Goal: Check status: Check status

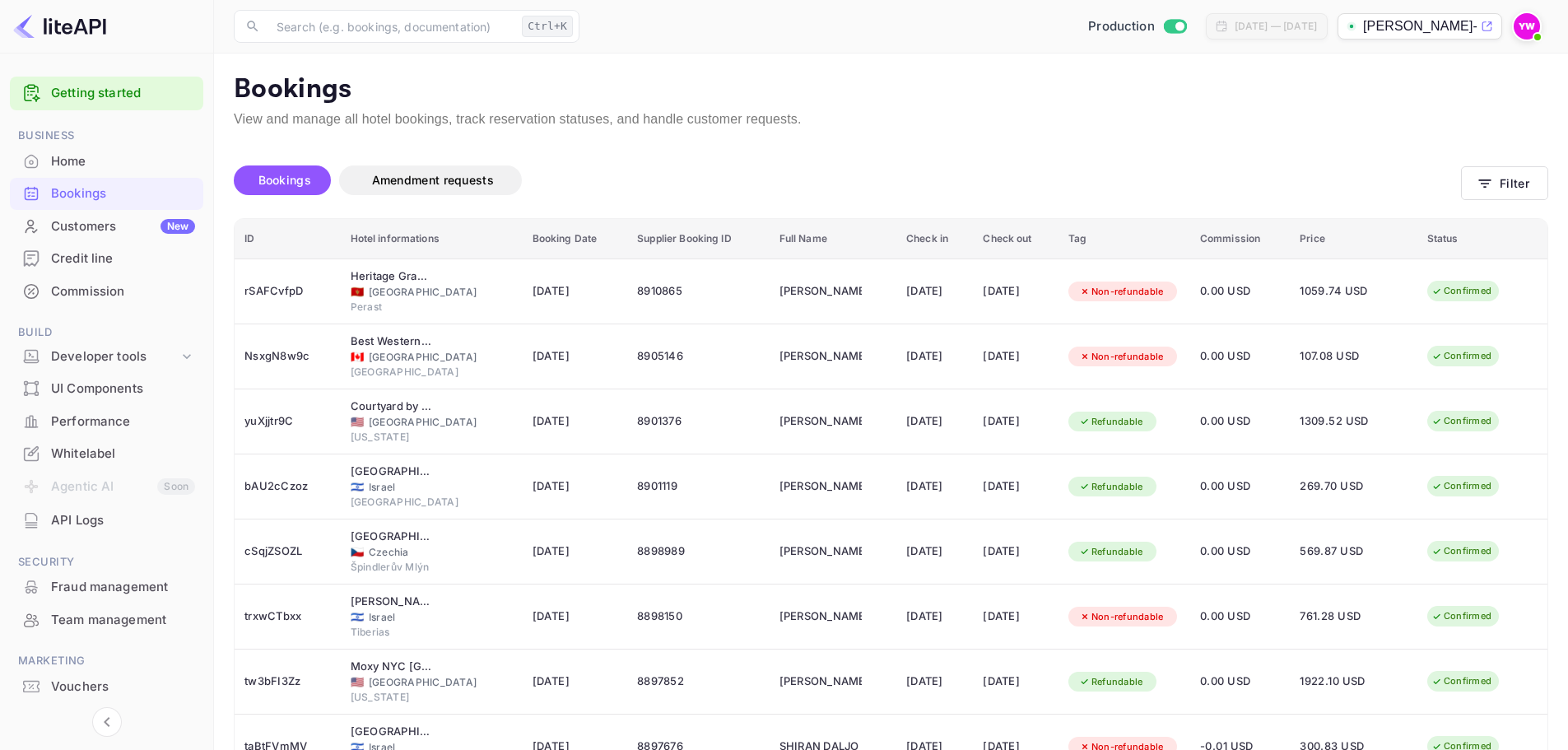
click at [1522, 30] on img at bounding box center [1527, 26] width 27 height 27
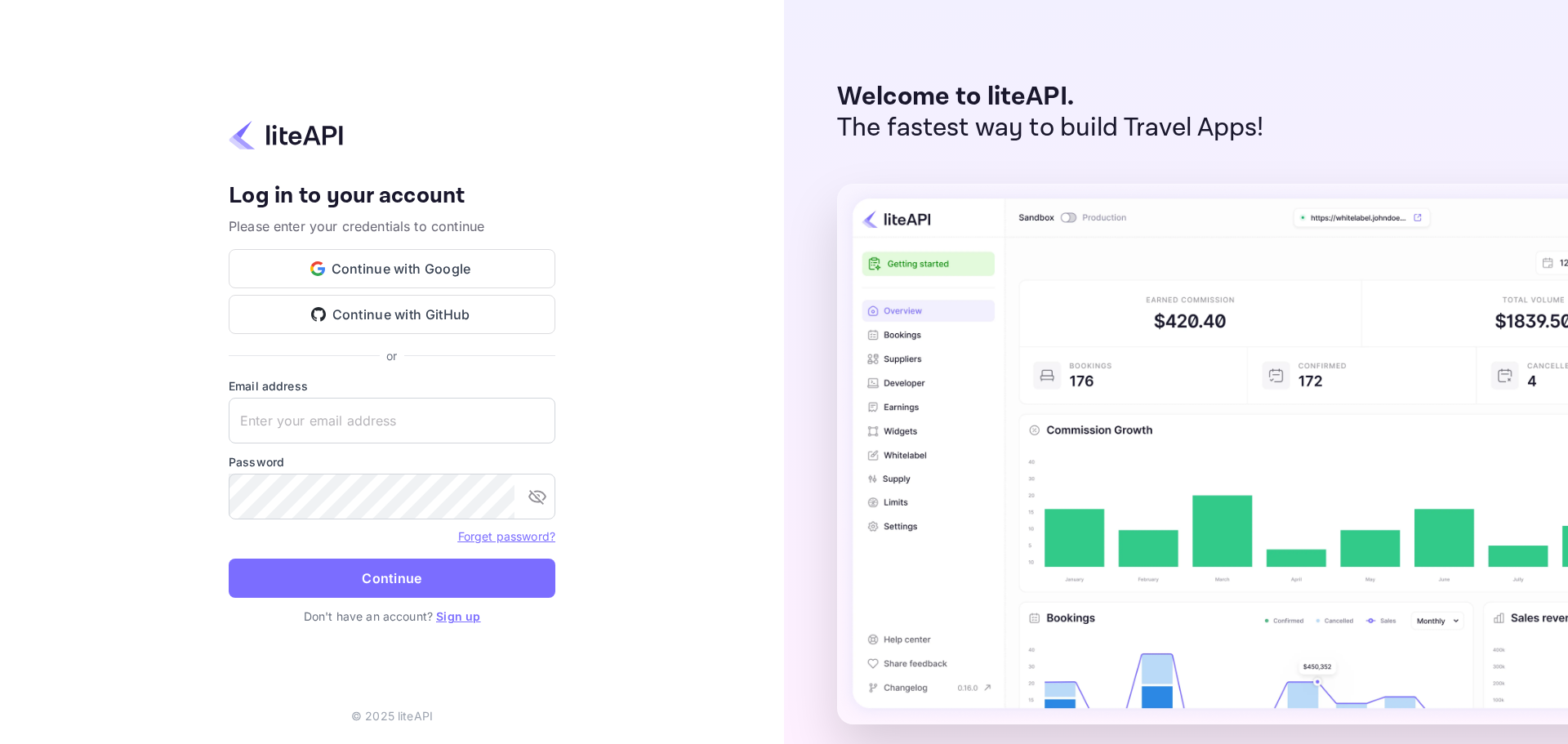
type input "yahav@skygini.com"
click at [437, 579] on button "Continue" at bounding box center [392, 578] width 327 height 39
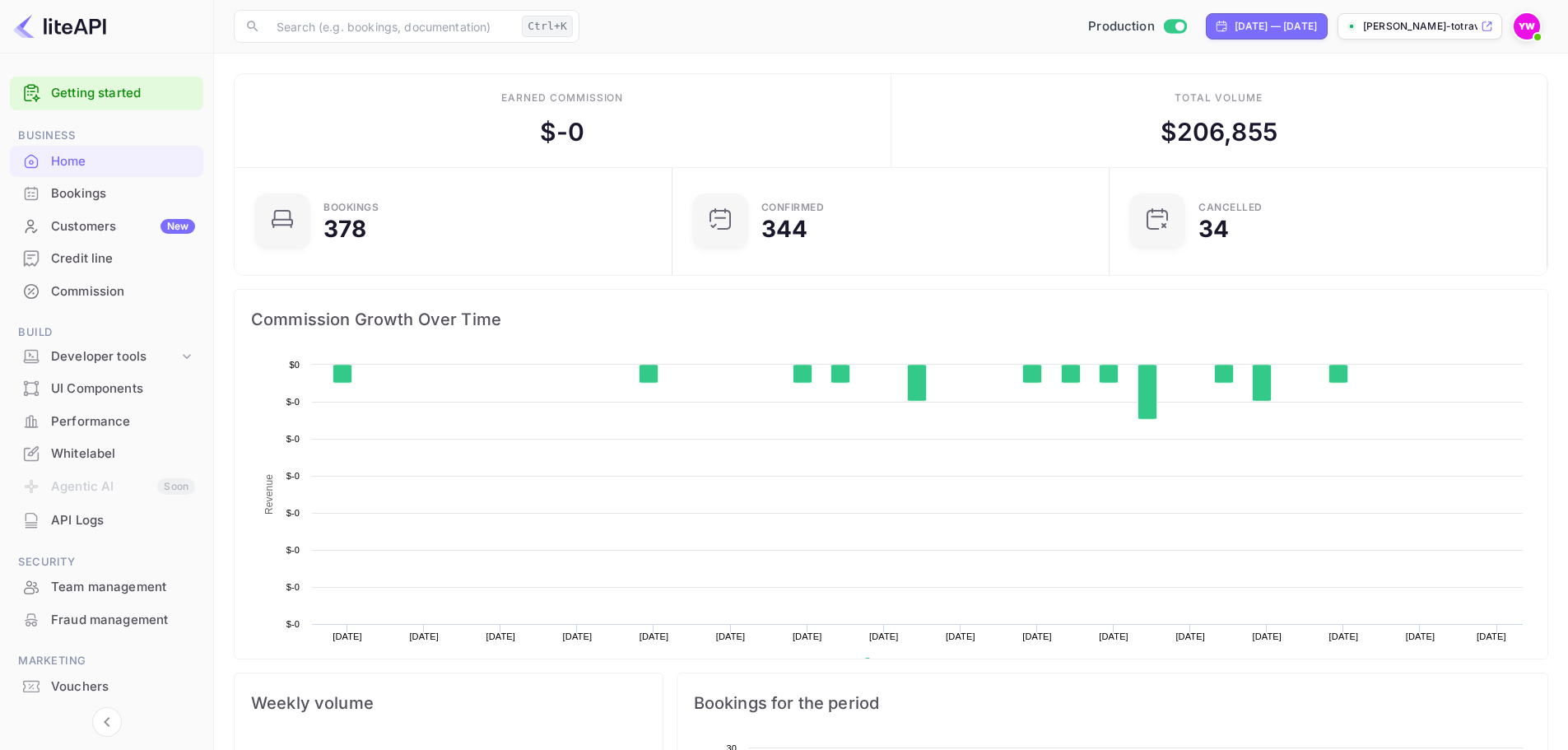
scroll to position [255, 415]
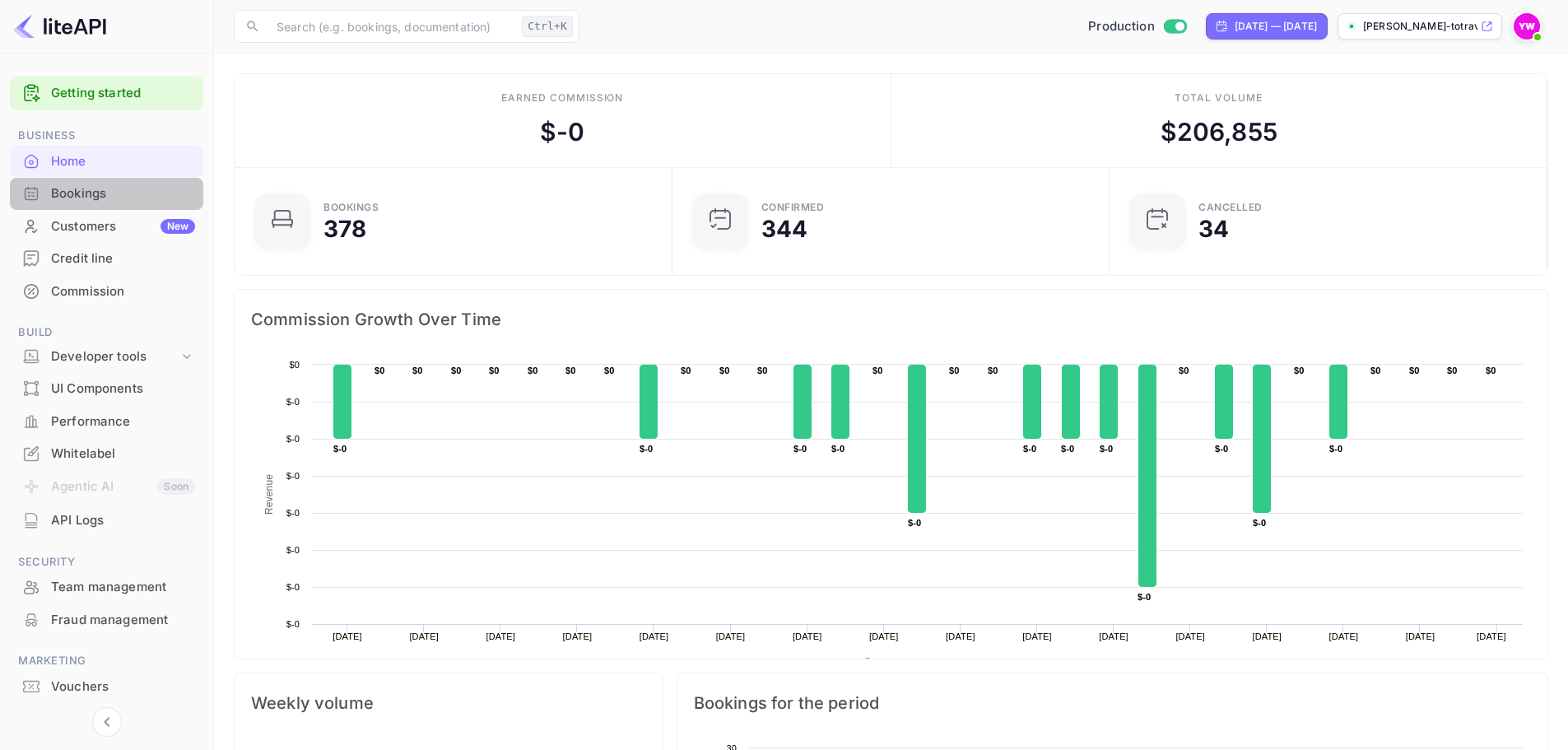
click at [84, 196] on div "Bookings" at bounding box center [122, 194] width 144 height 19
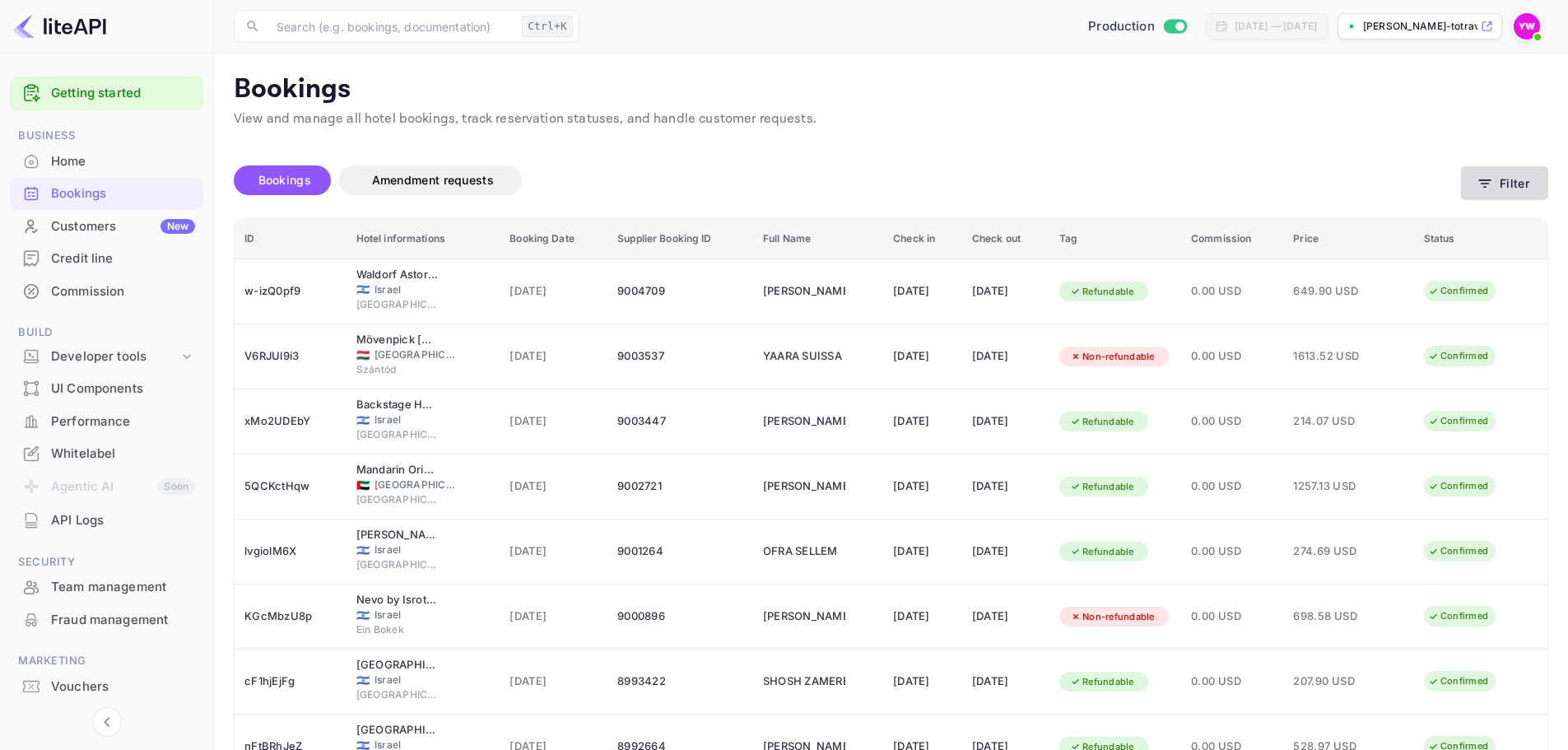
click at [1514, 185] on button "Filter" at bounding box center [1504, 183] width 87 height 34
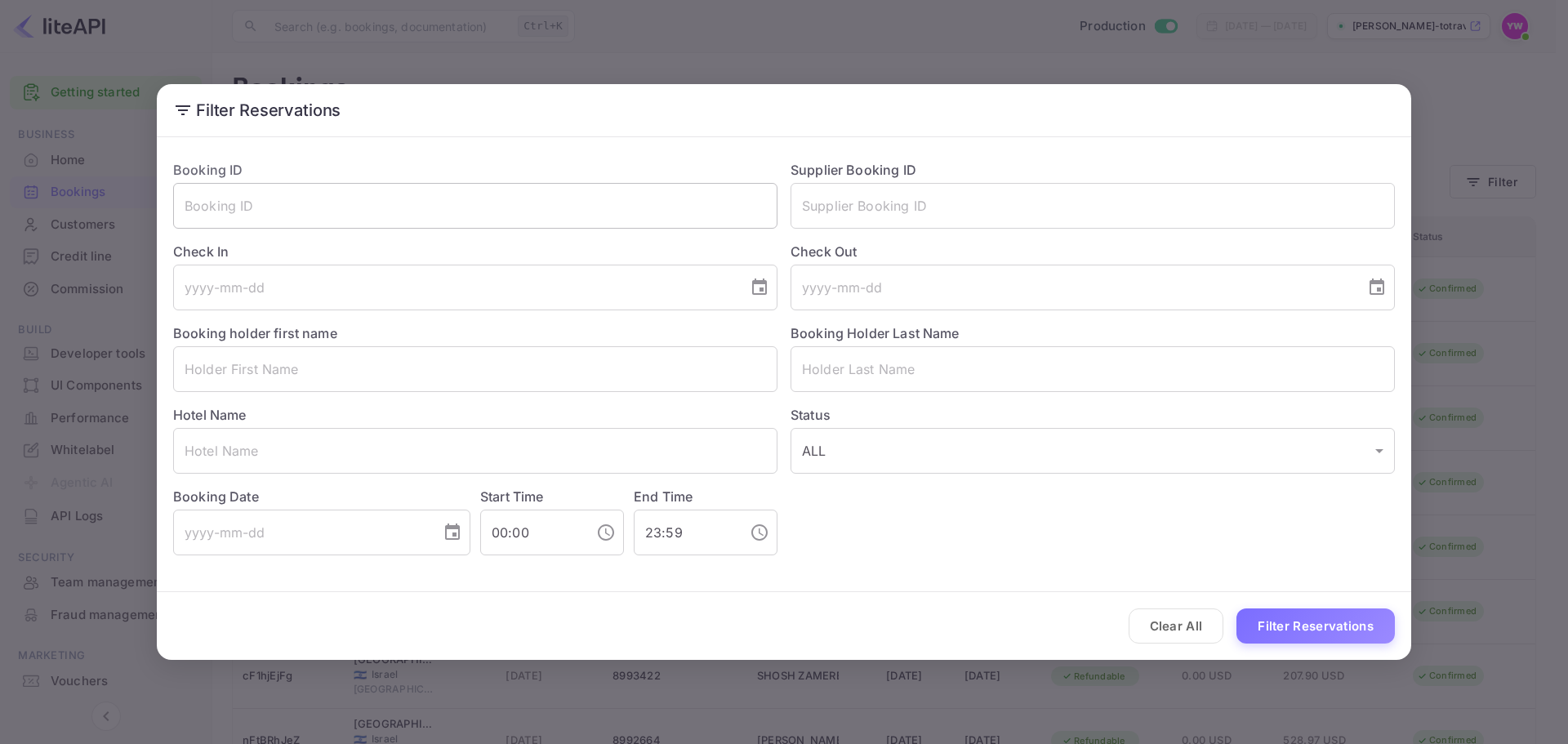
click at [631, 202] on input "text" at bounding box center [476, 206] width 605 height 46
paste input "K+K Hotel Fenix"
type input "K+K Hotel Fenix"
drag, startPoint x: 320, startPoint y: 214, endPoint x: 3, endPoint y: 244, distance: 318.4
click at [0, 260] on div "Filter Reservations Booking ID K+K Hotel Fenix ​ Supplier Booking ID ​ Check In…" at bounding box center [784, 372] width 1568 height 744
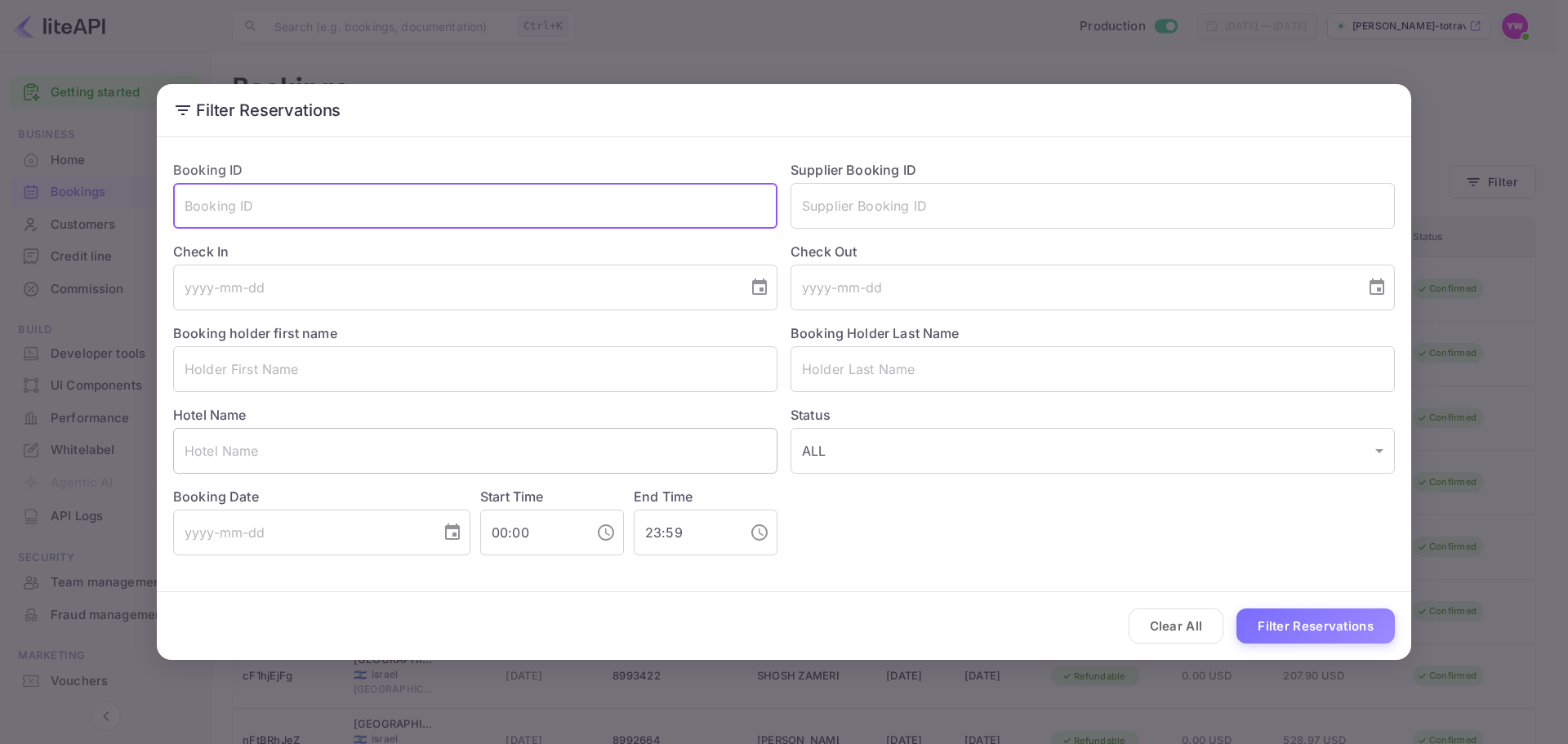
click at [257, 441] on input "text" at bounding box center [476, 451] width 605 height 46
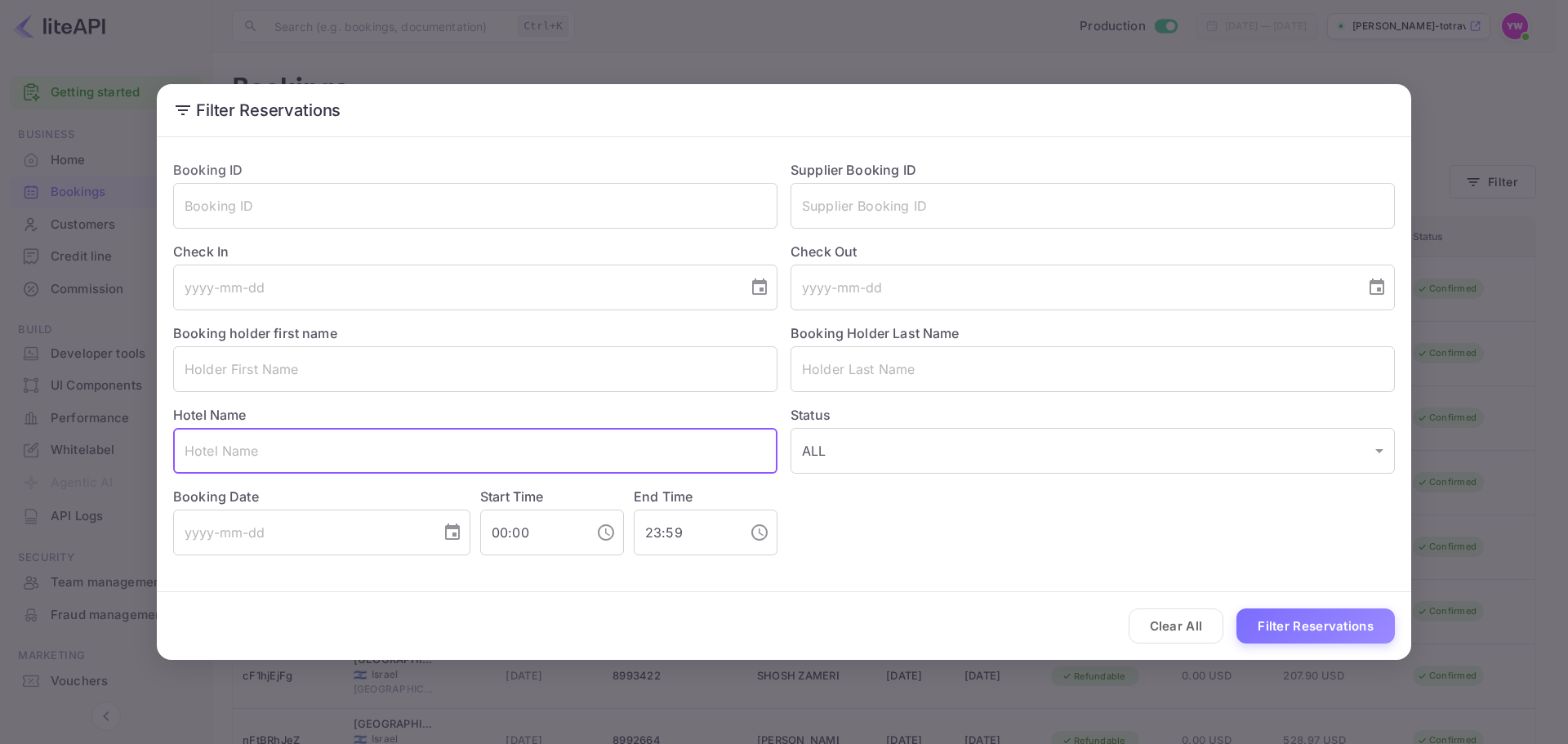
paste input "K+K Hotel Fenix"
click at [196, 451] on input "K+K Hotel Fenix" at bounding box center [476, 451] width 605 height 46
click at [192, 451] on input "K+K Hotel Fenix" at bounding box center [476, 451] width 605 height 46
type input "K+K Hotel Fenix"
click at [1311, 616] on button "Filter Reservations" at bounding box center [1316, 626] width 159 height 35
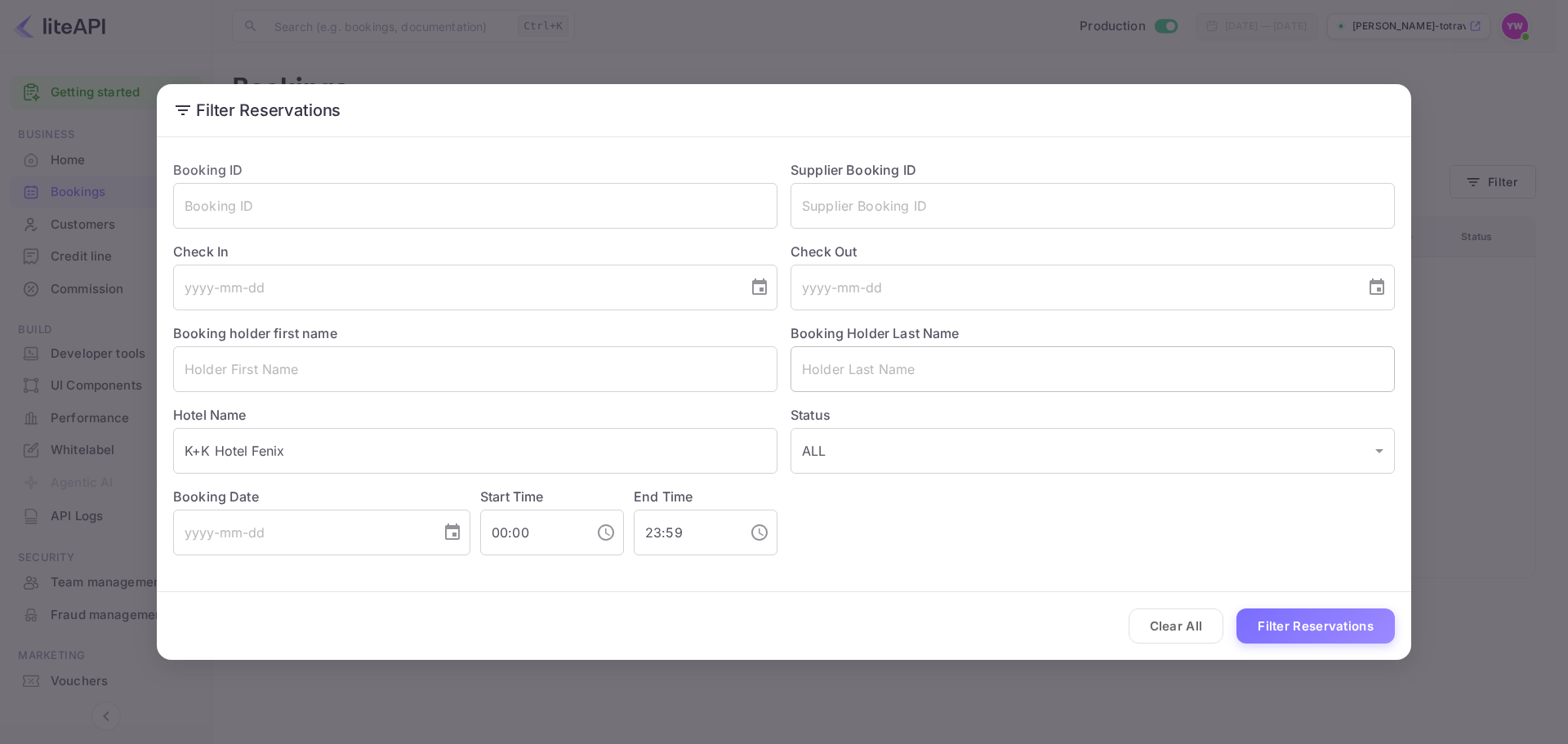
click at [867, 381] on input "text" at bounding box center [1093, 370] width 605 height 46
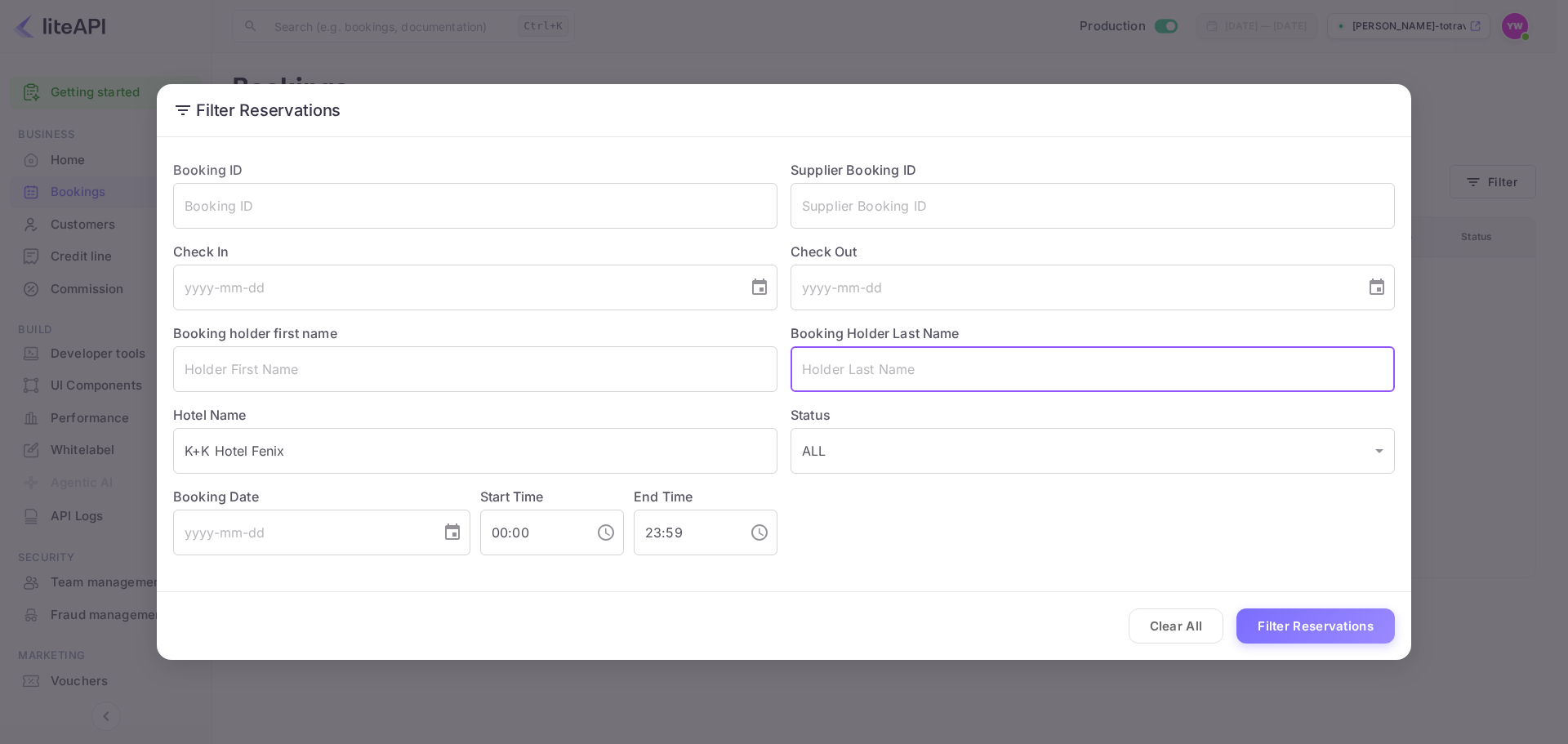
paste input "ZONENFELD"
type input "ZONENFELD"
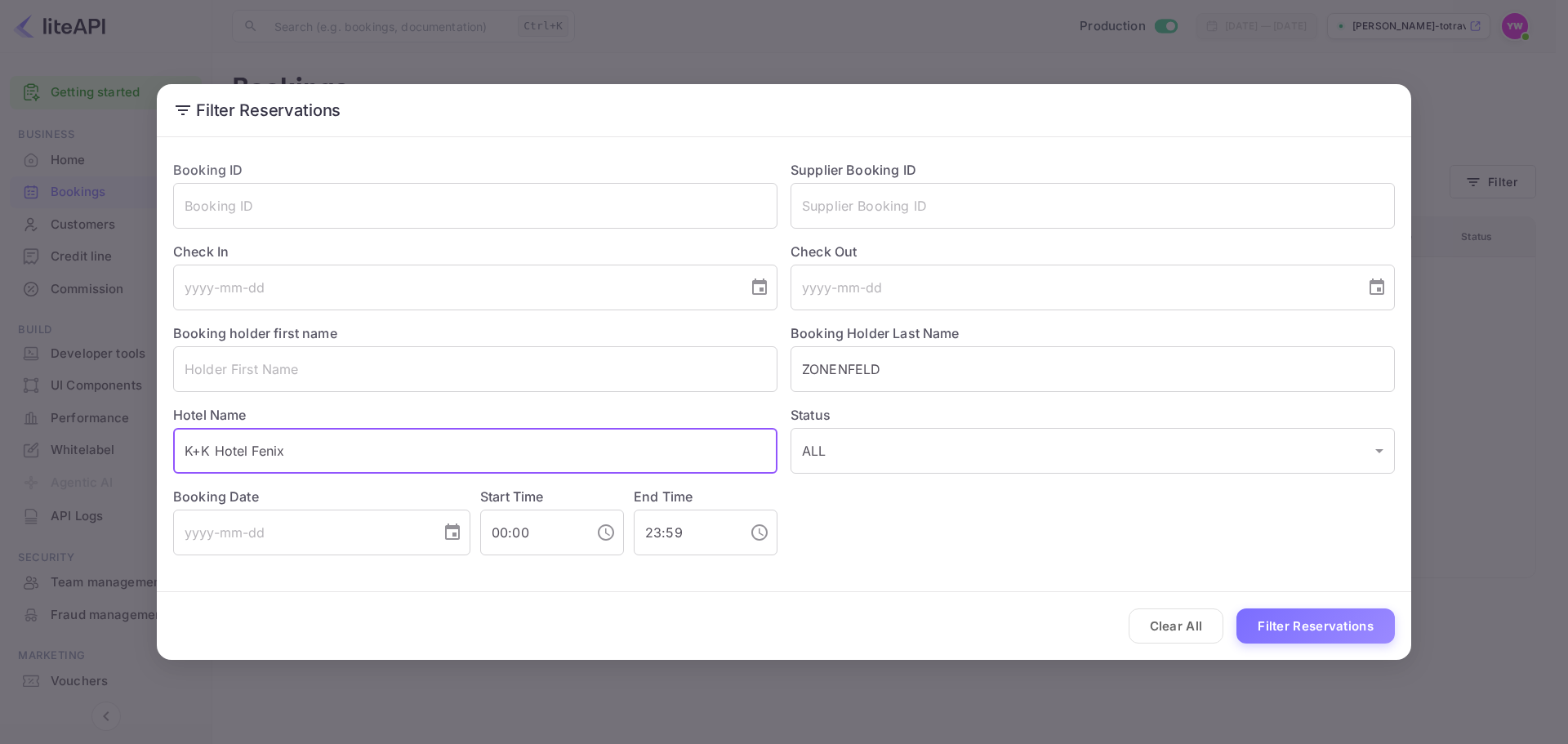
drag, startPoint x: 282, startPoint y: 466, endPoint x: 159, endPoint y: 499, distance: 127.3
click at [169, 496] on div "Booking ID ​ Supplier Booking ID ​ Check In ​ Check Out ​ Booking holder first …" at bounding box center [777, 351] width 1235 height 408
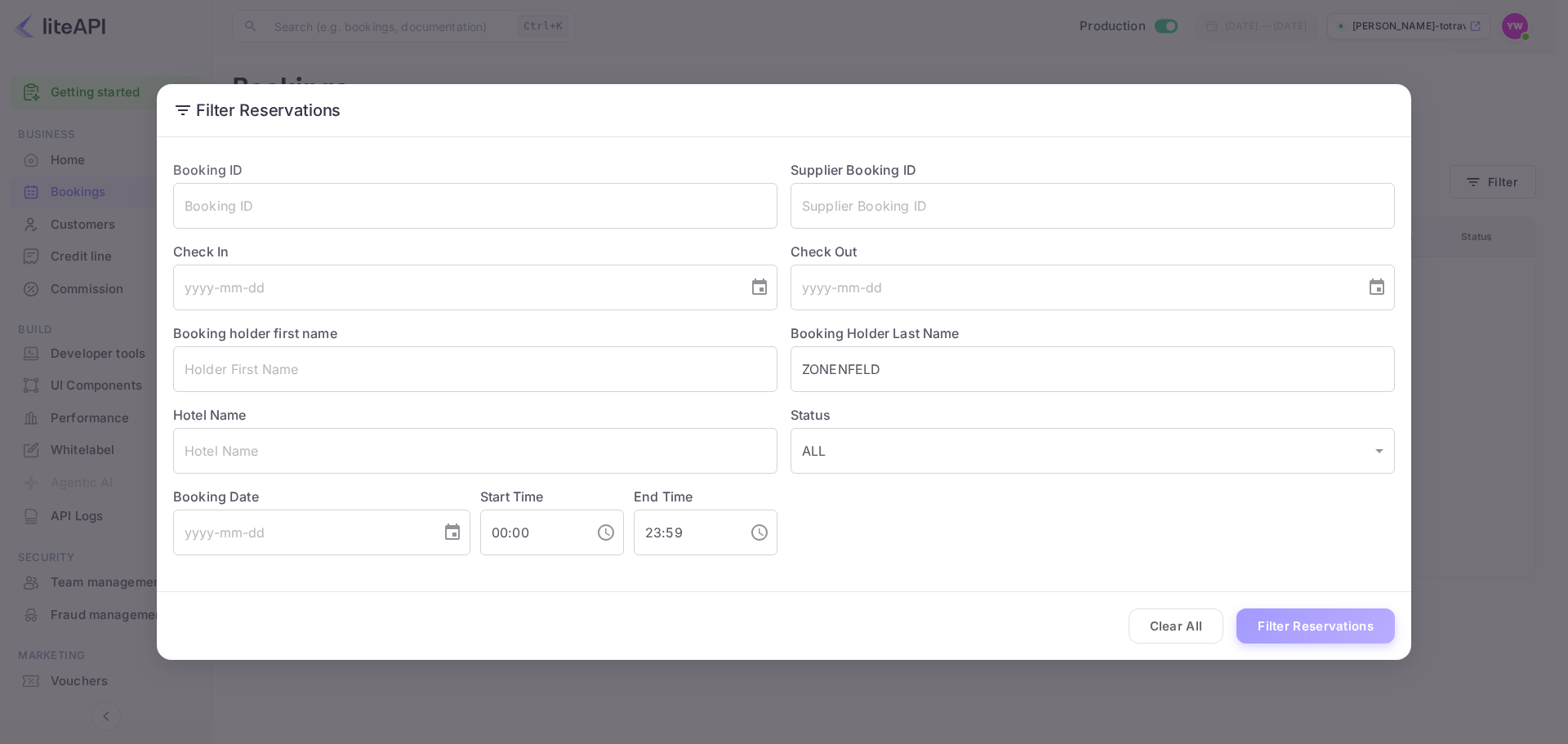
drag, startPoint x: 1305, startPoint y: 622, endPoint x: 1268, endPoint y: 588, distance: 50.2
click at [1307, 625] on button "Filter Reservations" at bounding box center [1316, 626] width 159 height 35
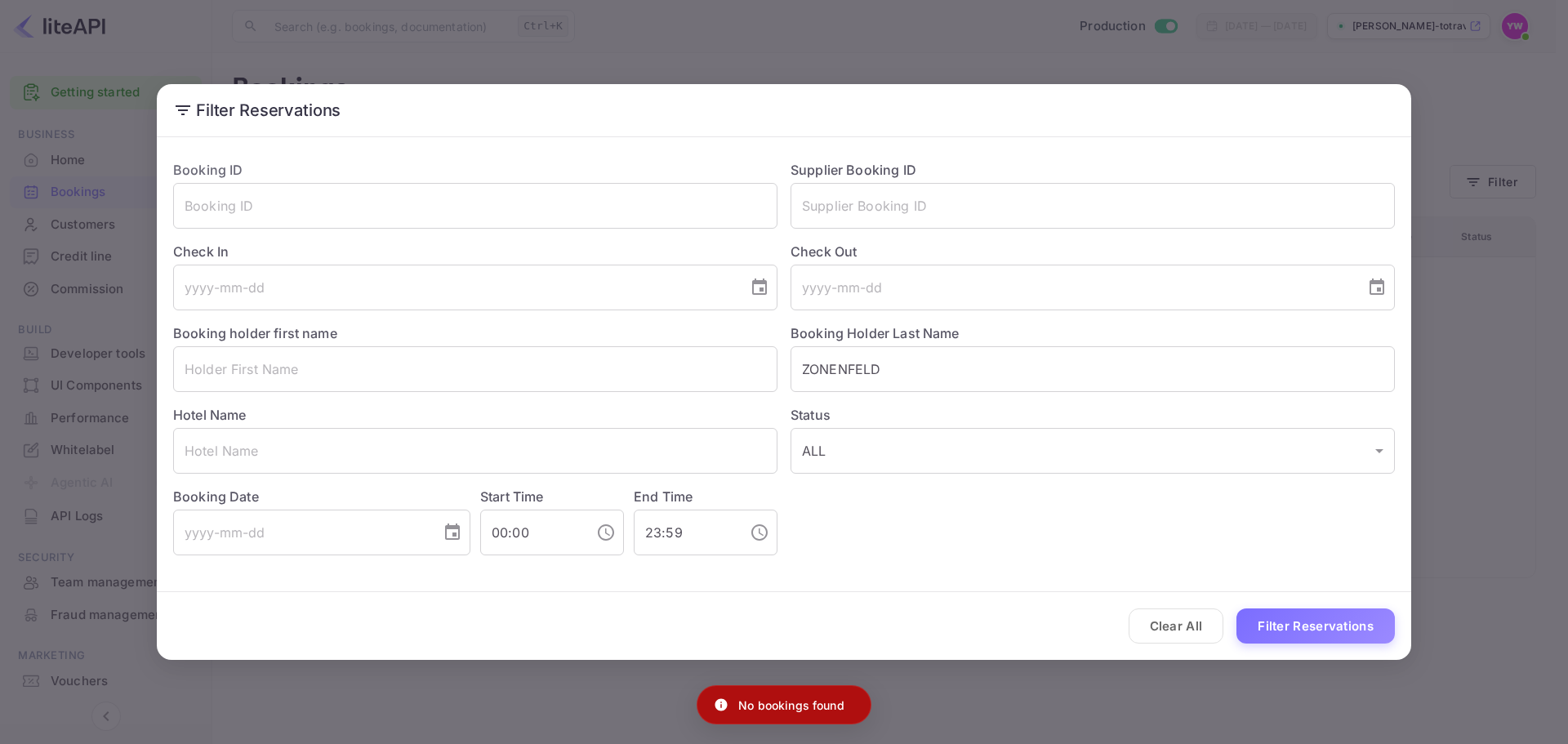
click at [1294, 63] on div "Filter Reservations Booking ID ​ Supplier Booking ID ​ Check In ​ Check Out ​ B…" at bounding box center [784, 372] width 1568 height 744
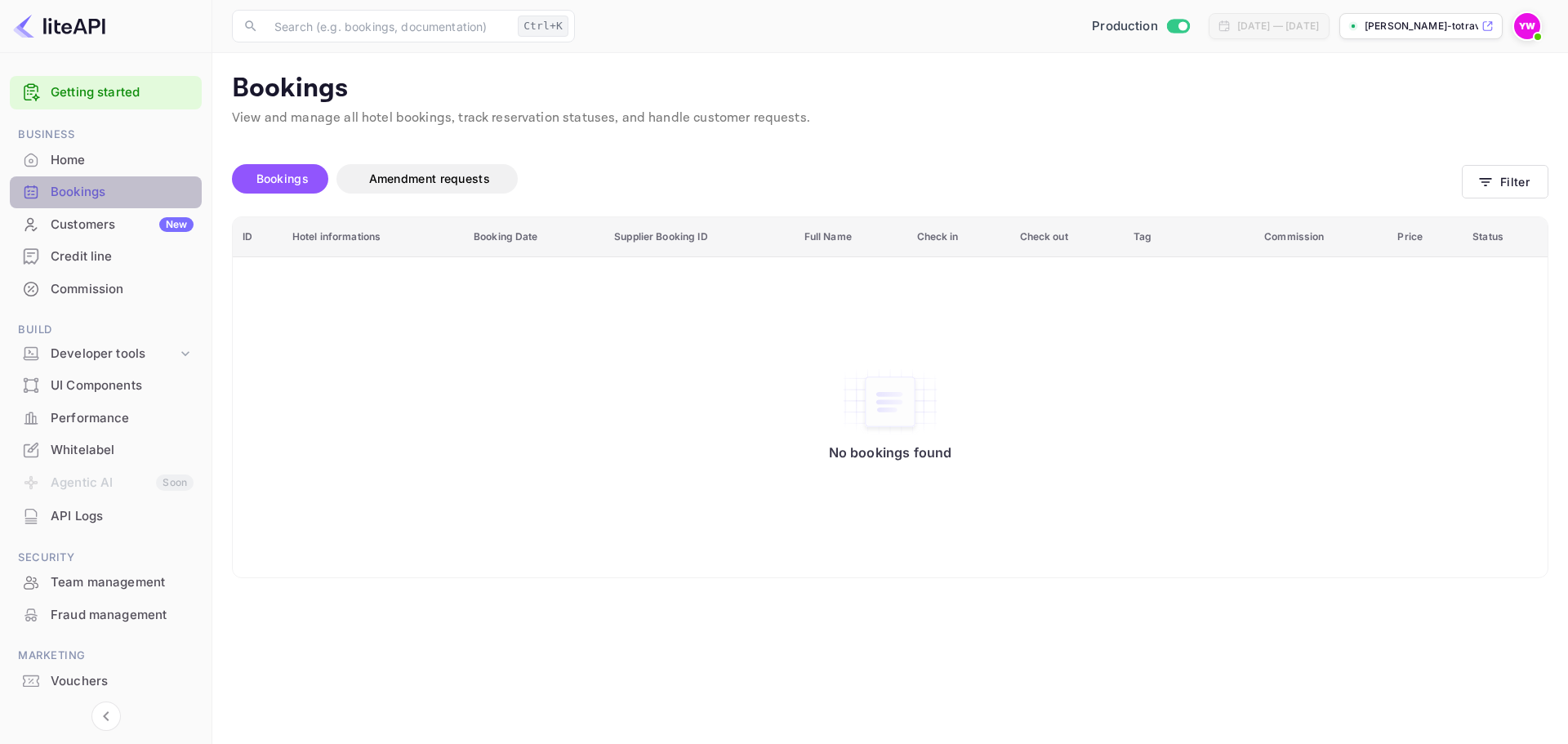
click at [63, 187] on div "Bookings" at bounding box center [121, 192] width 143 height 19
click at [80, 227] on div "Customers New" at bounding box center [121, 225] width 143 height 19
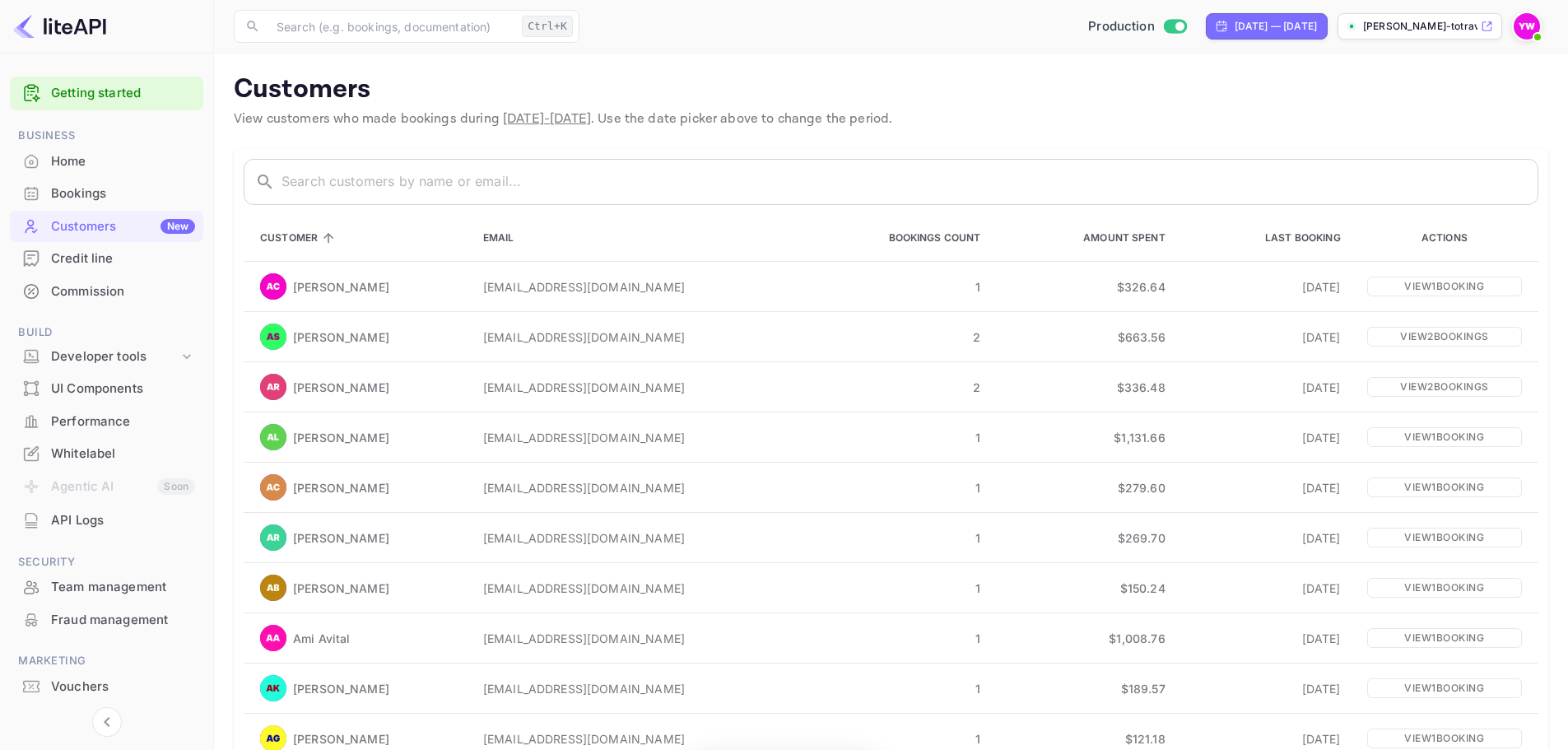
click at [93, 192] on div "Bookings" at bounding box center [122, 194] width 144 height 19
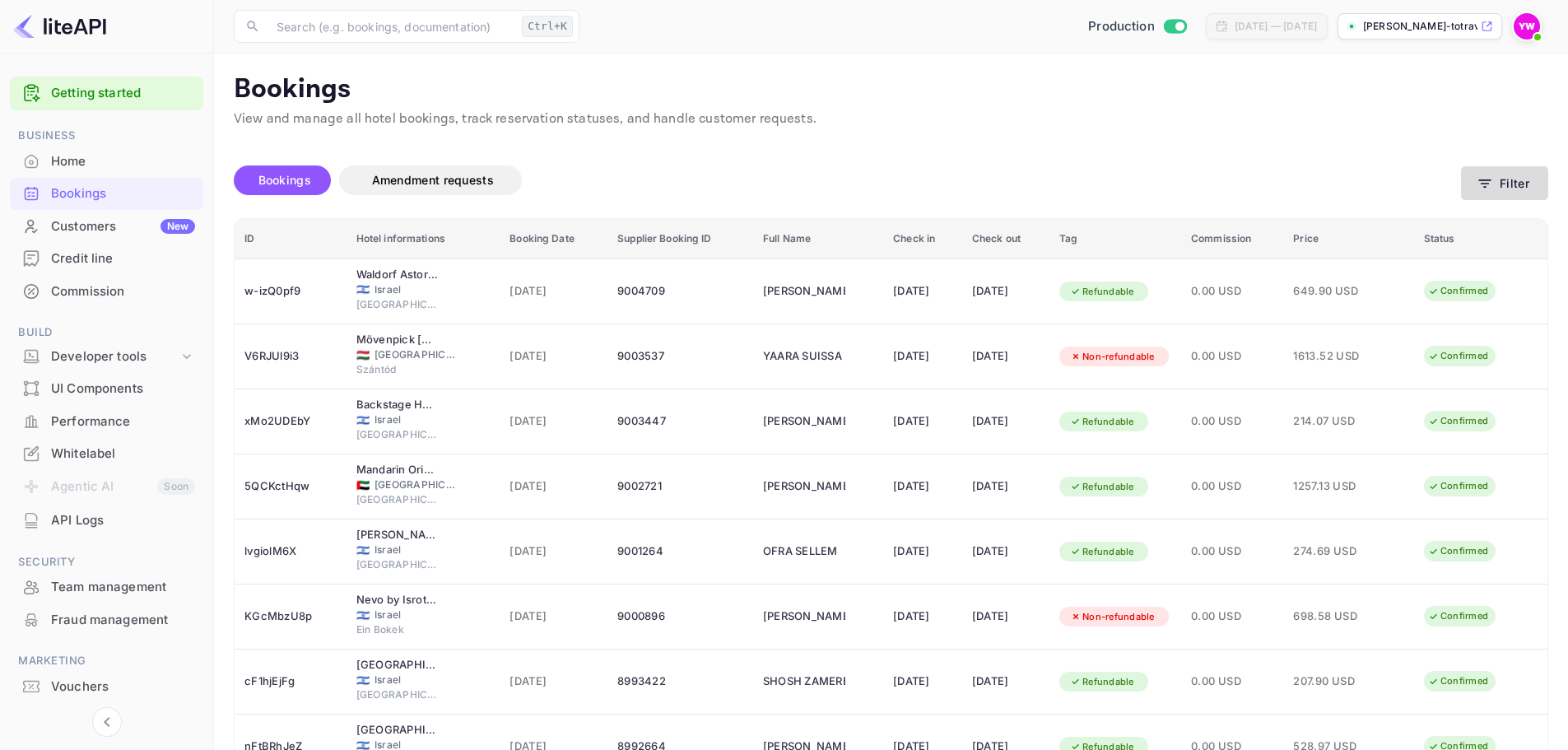
click at [1510, 177] on button "Filter" at bounding box center [1504, 183] width 87 height 34
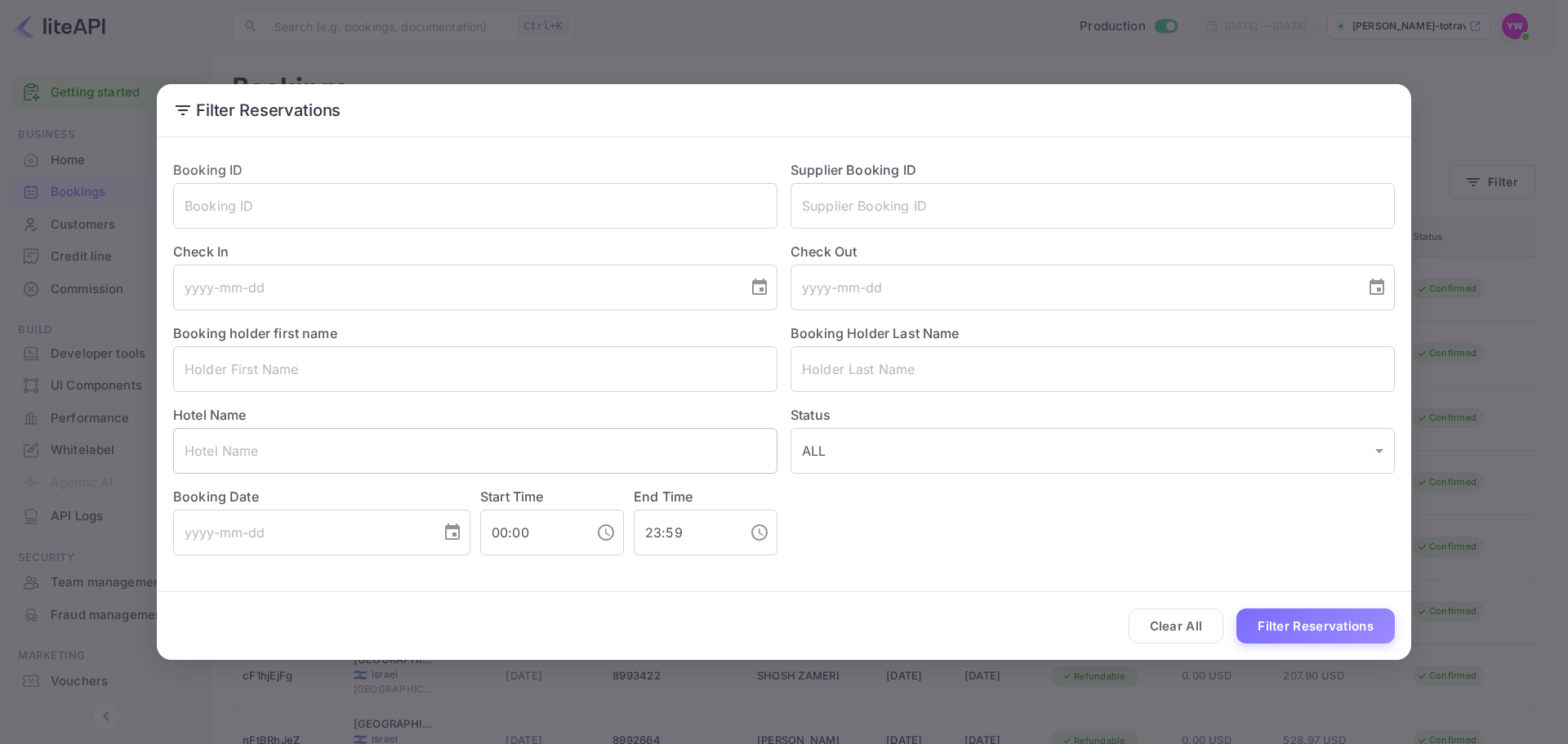
click at [274, 440] on input "text" at bounding box center [476, 451] width 605 height 46
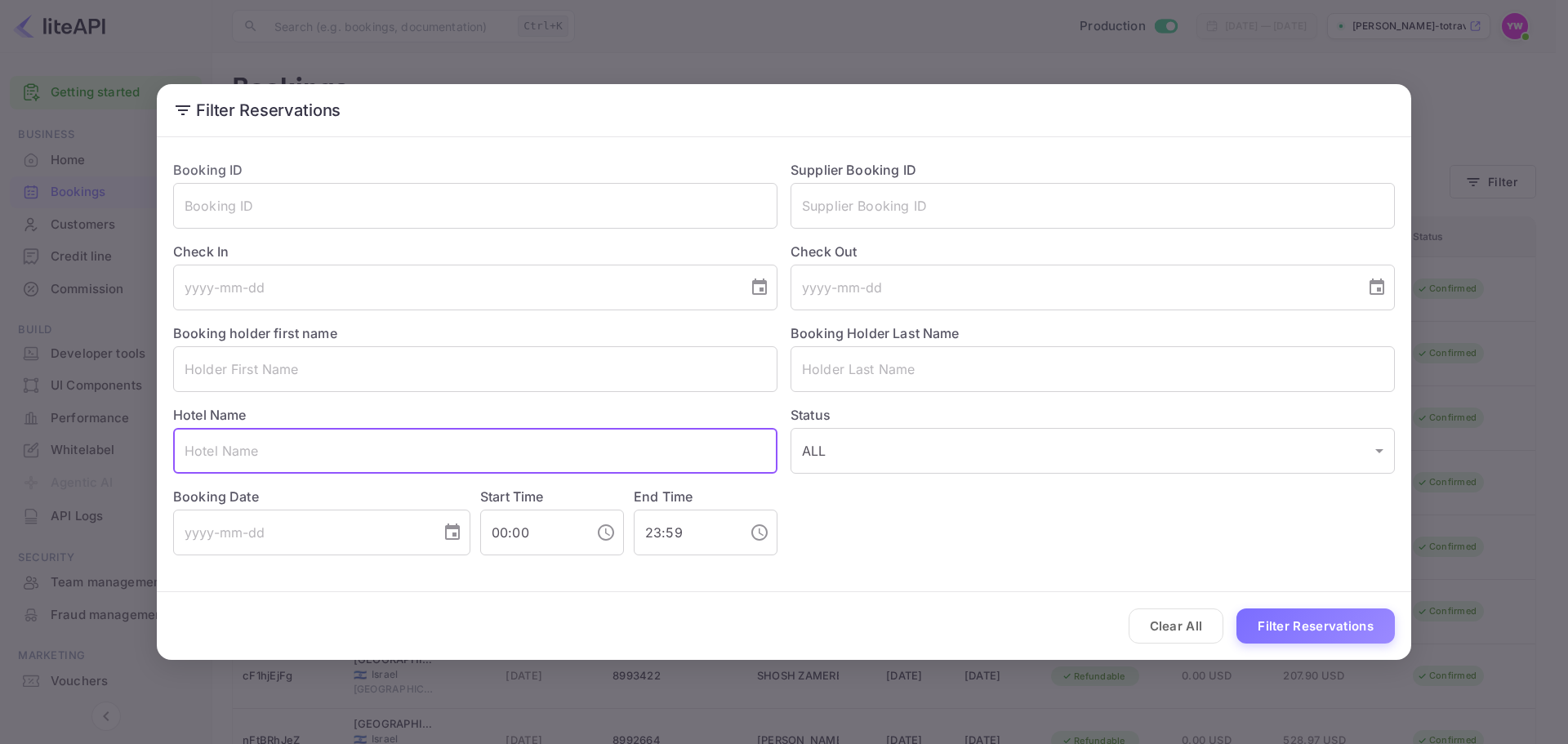
paste input "K+K Hotel Fenix"
type input "K+K Hotel Fenix"
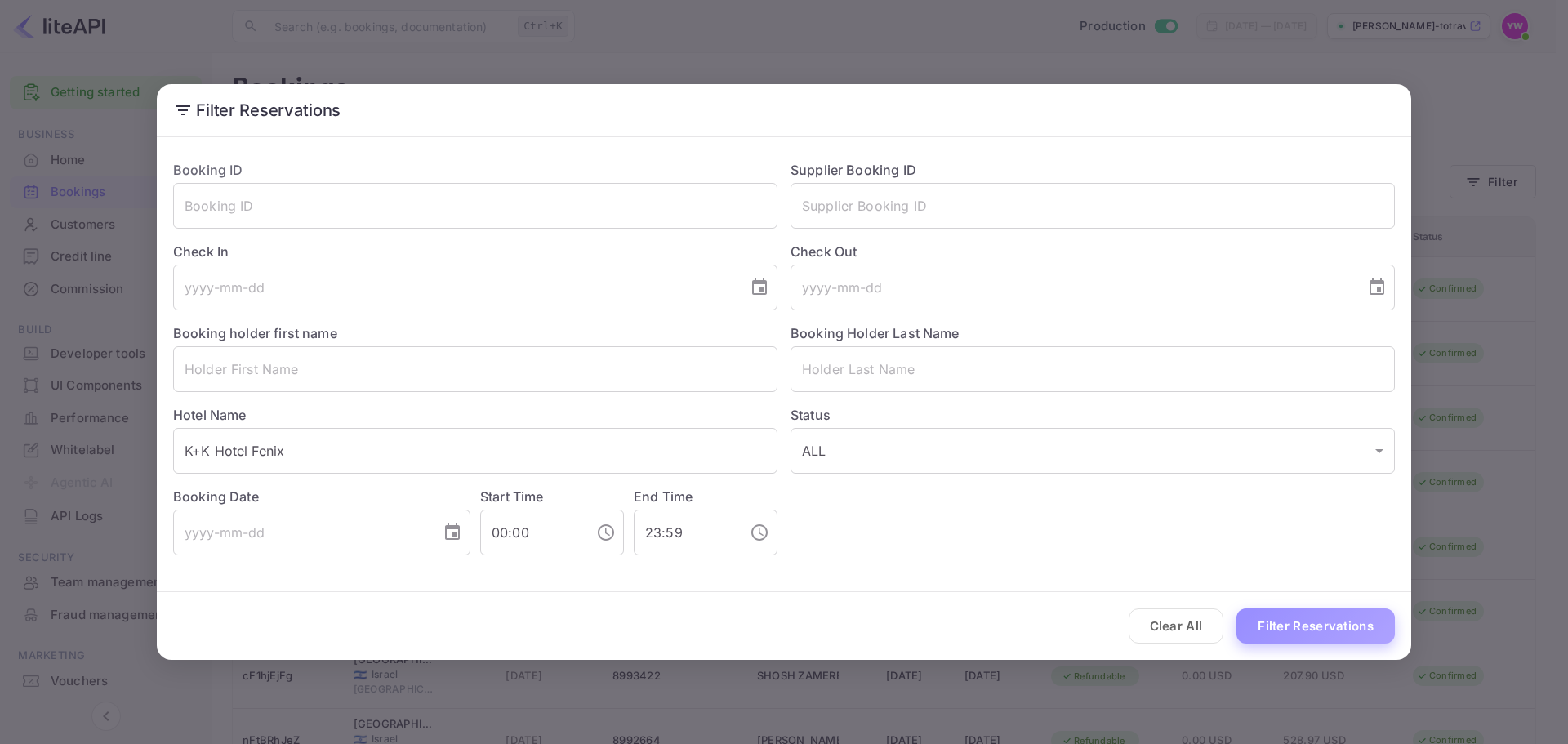
click at [1297, 624] on button "Filter Reservations" at bounding box center [1316, 626] width 159 height 35
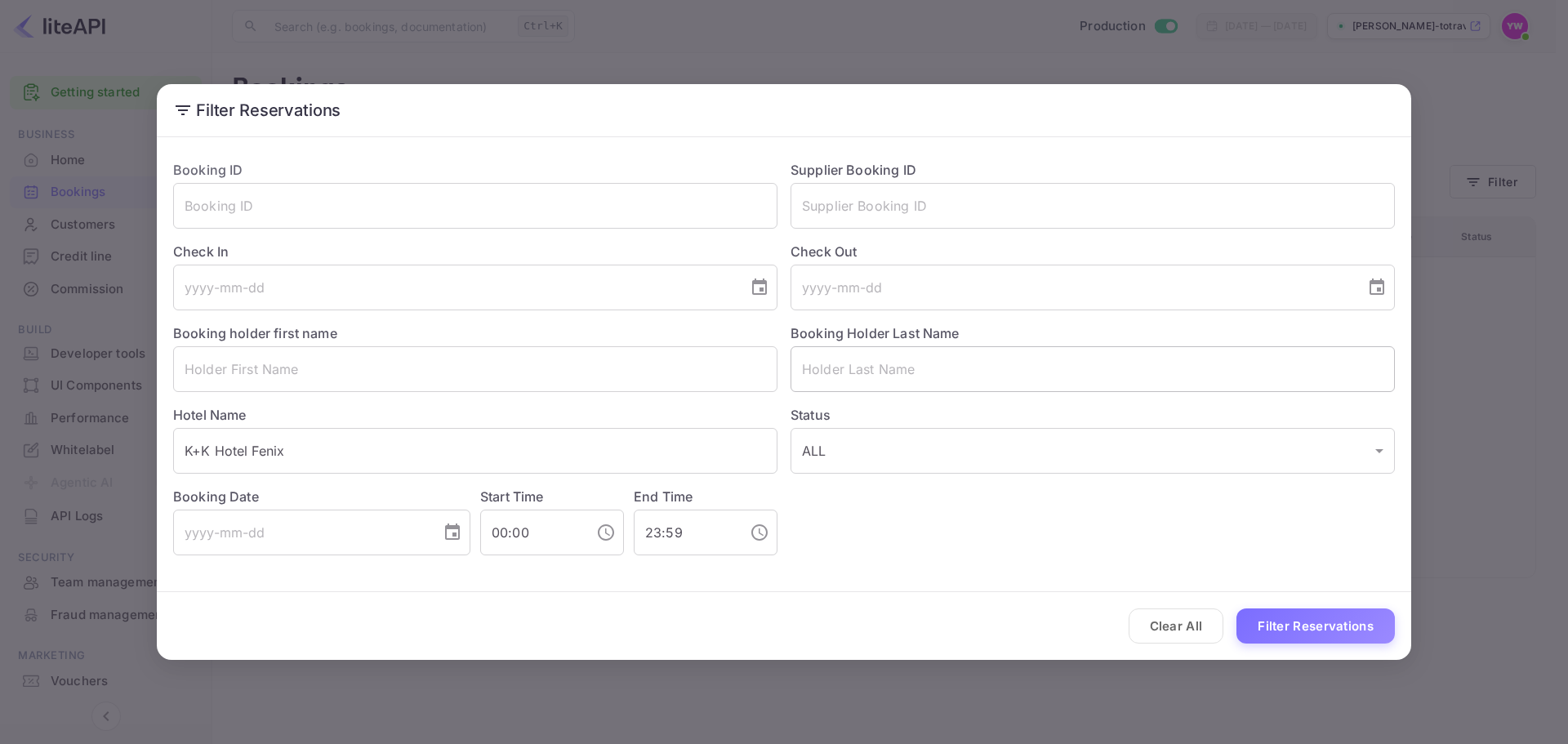
click at [879, 378] on input "text" at bounding box center [1093, 370] width 605 height 46
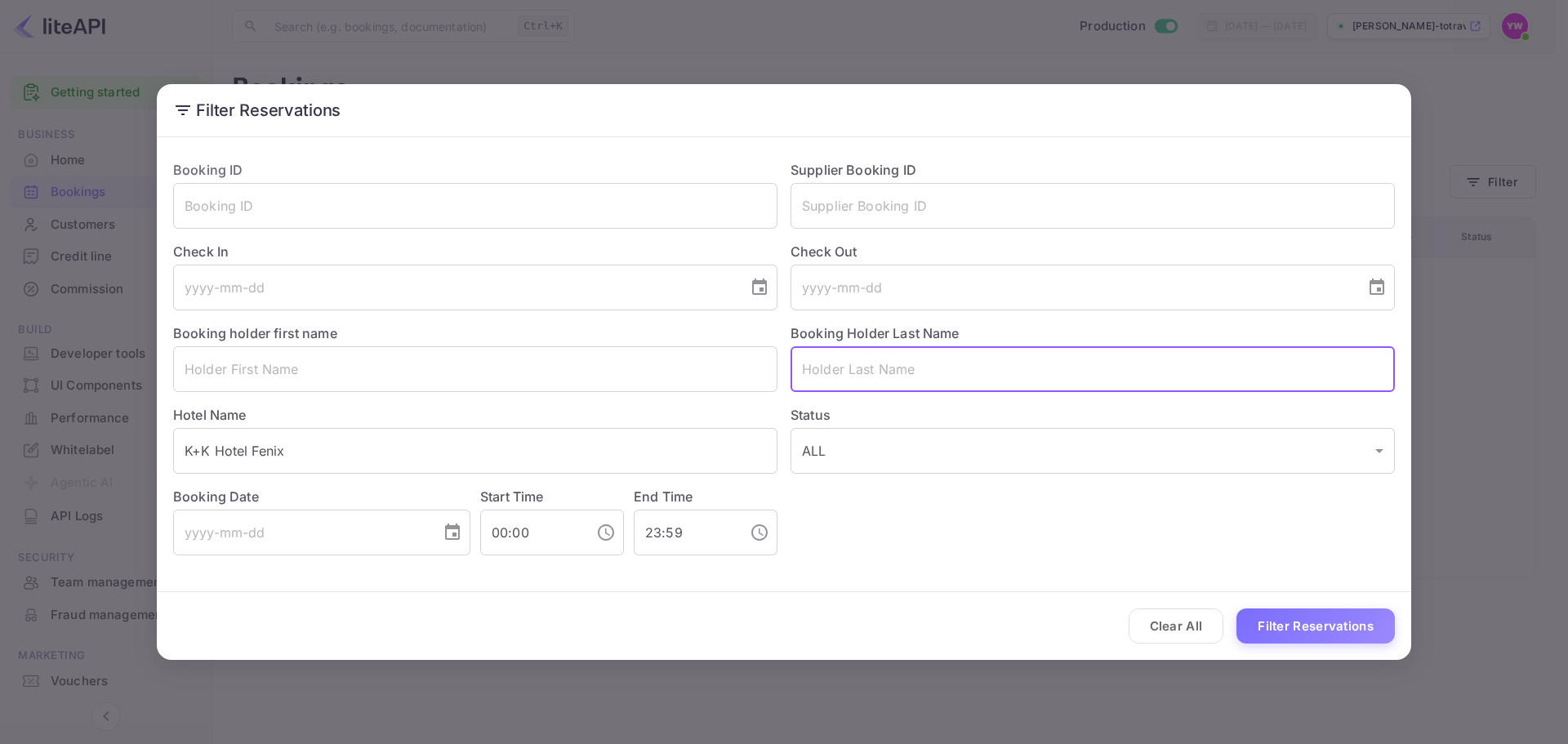
paste input "ZONENFELD"
type input "ZONENFELD"
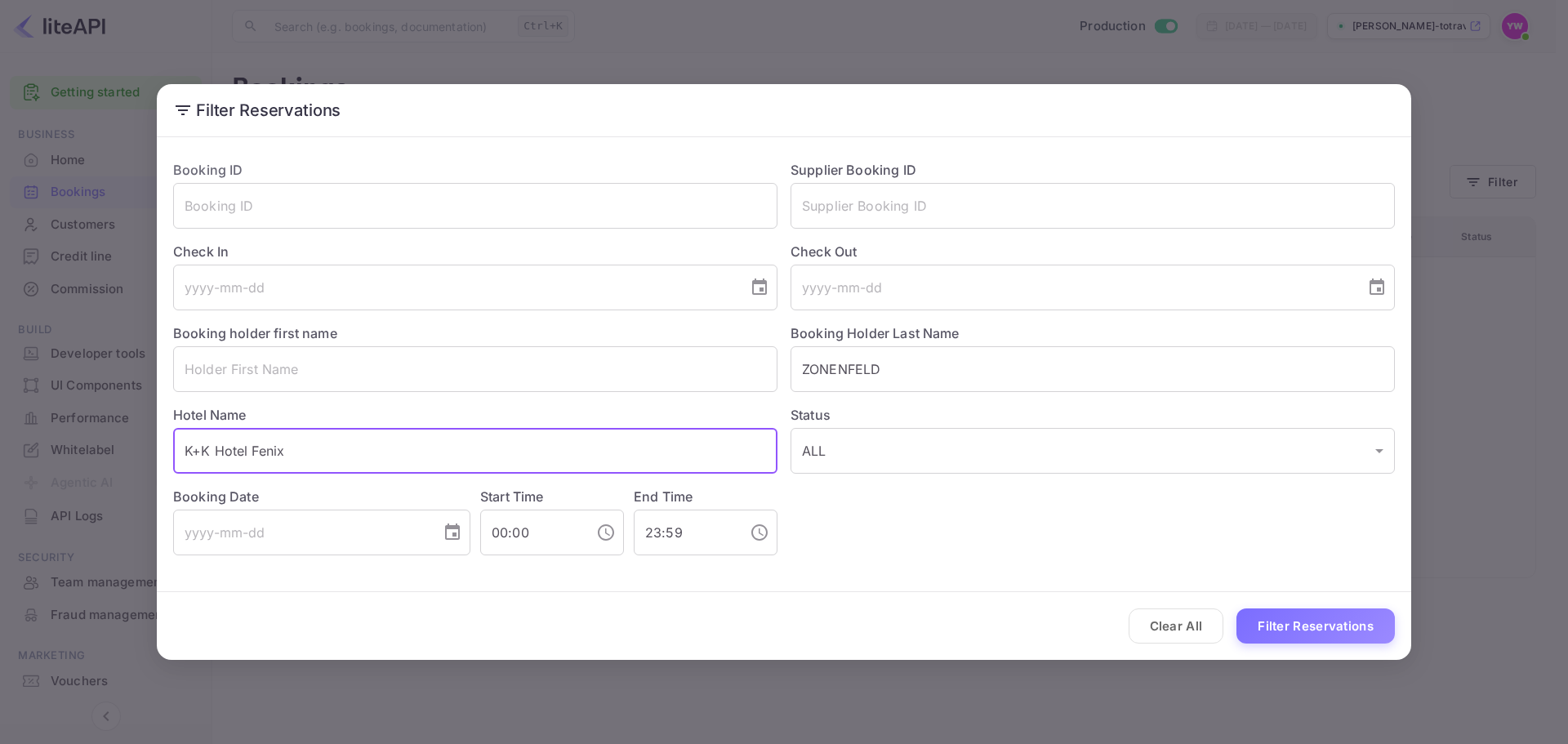
drag, startPoint x: 325, startPoint y: 449, endPoint x: 61, endPoint y: 461, distance: 264.3
click at [65, 470] on div "Filter Reservations Booking ID ​ Supplier Booking ID ​ Check In ​ Check Out ​ B…" at bounding box center [784, 372] width 1568 height 744
click at [1303, 621] on button "Filter Reservations" at bounding box center [1316, 626] width 159 height 35
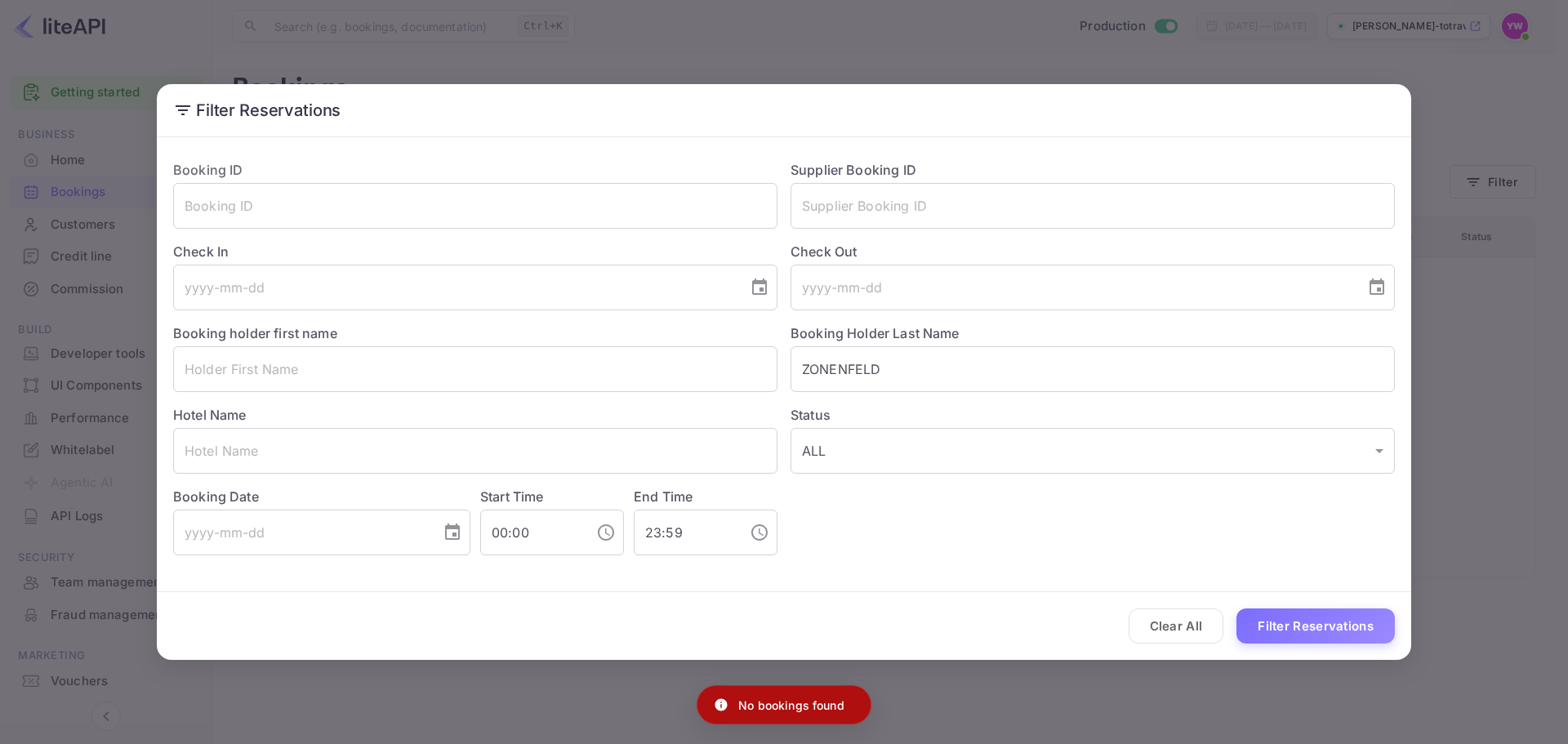
click at [775, 711] on p "No bookings found" at bounding box center [792, 706] width 106 height 17
copy div "No bookings found"
